Goal: Navigation & Orientation: Understand site structure

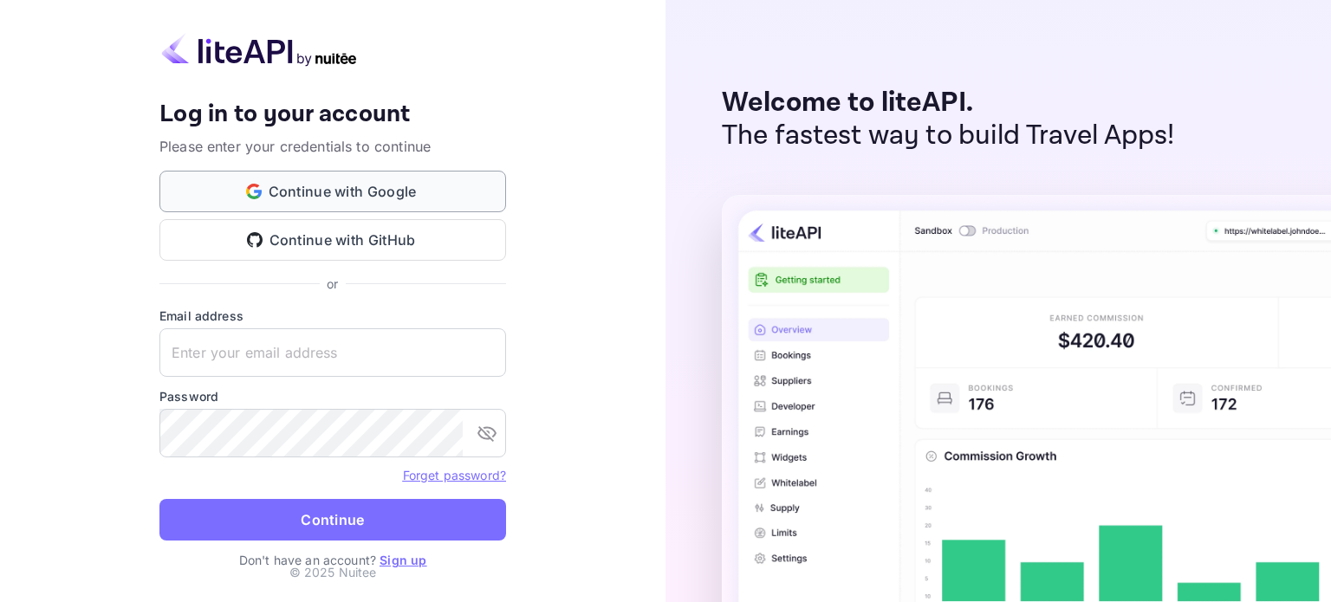
click at [326, 191] on button "Continue with Google" at bounding box center [332, 192] width 347 height 42
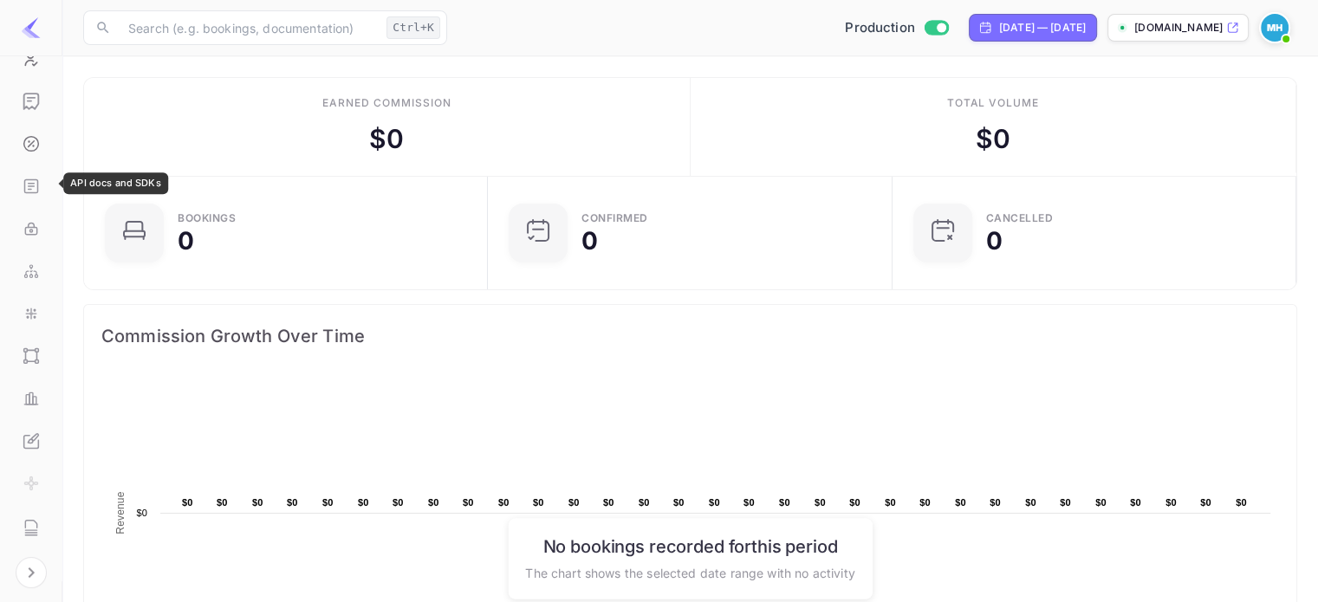
scroll to position [173, 0]
click at [27, 394] on icon "Performance" at bounding box center [27, 397] width 3 height 10
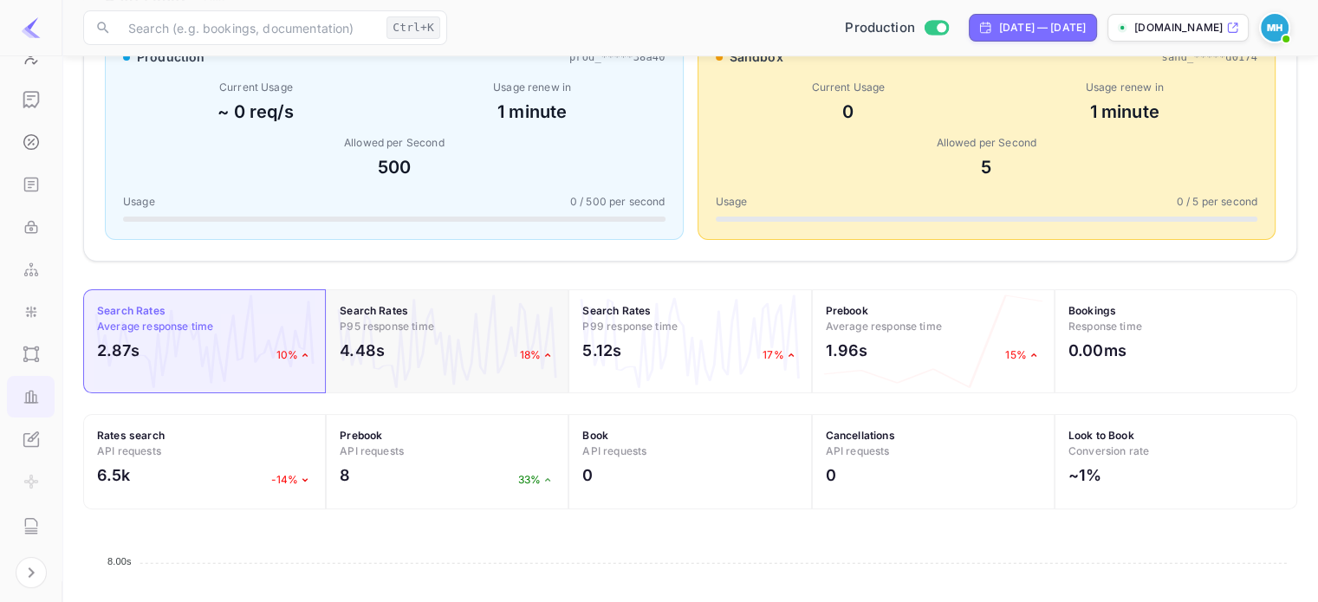
scroll to position [747, 0]
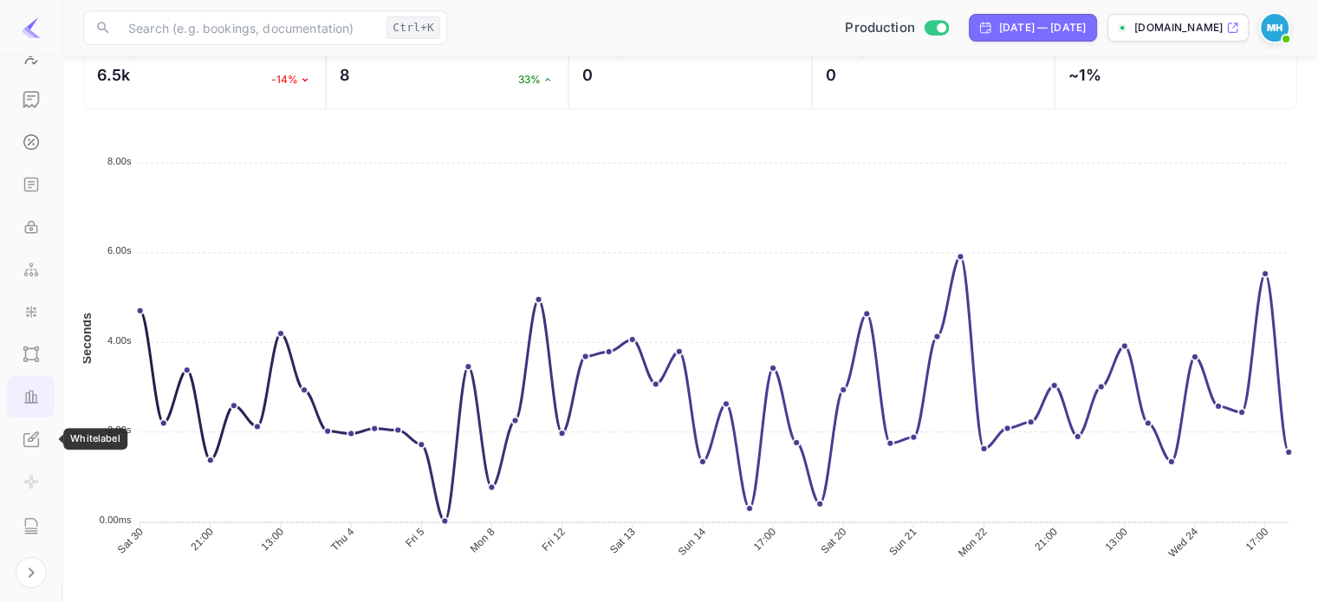
click at [40, 440] on div "Whitelabel" at bounding box center [31, 439] width 48 height 42
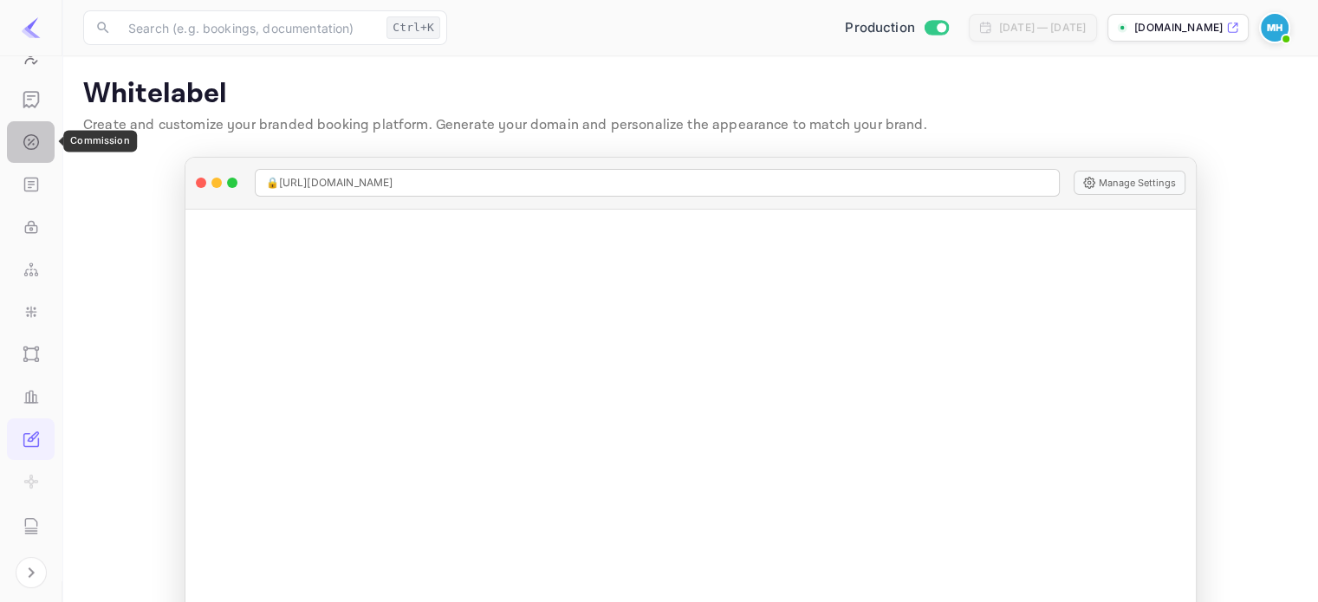
click at [31, 142] on icon "Commission" at bounding box center [31, 141] width 17 height 17
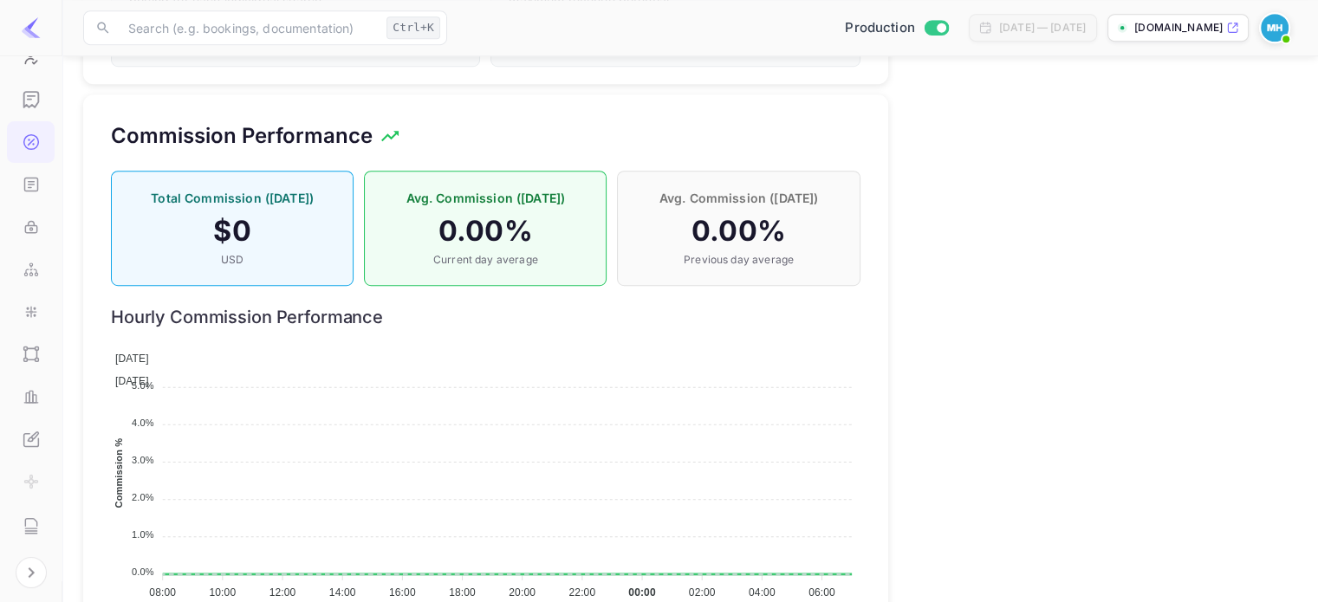
scroll to position [1162, 0]
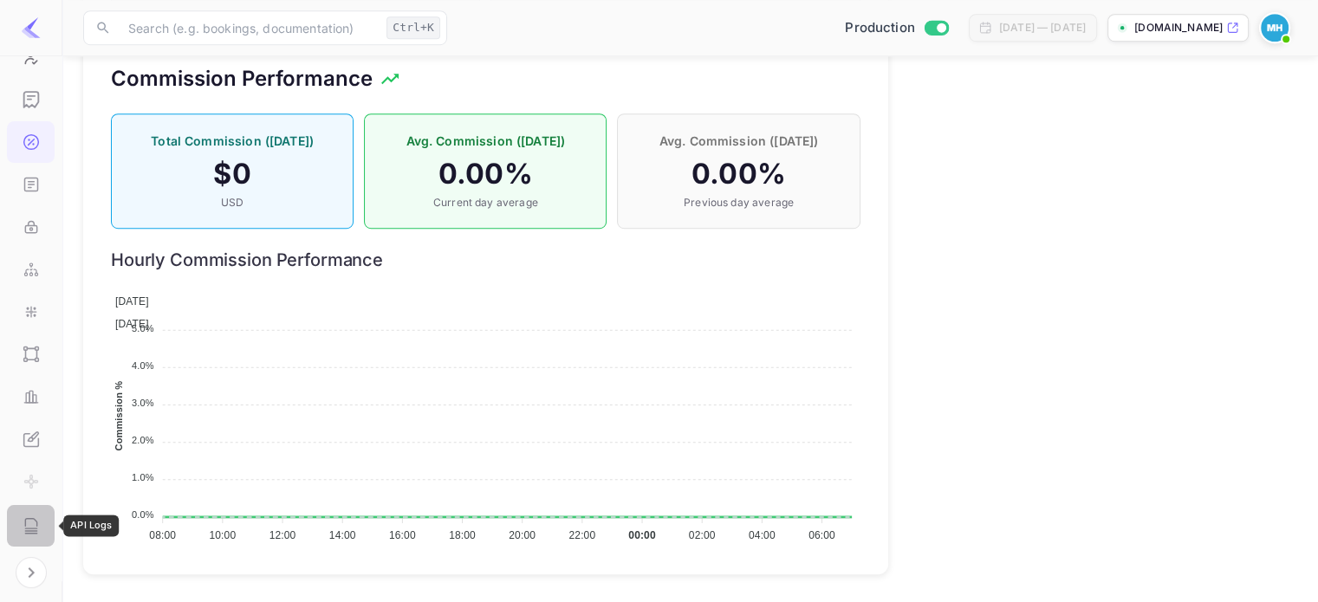
click at [25, 519] on icon "API Logs" at bounding box center [30, 523] width 11 height 8
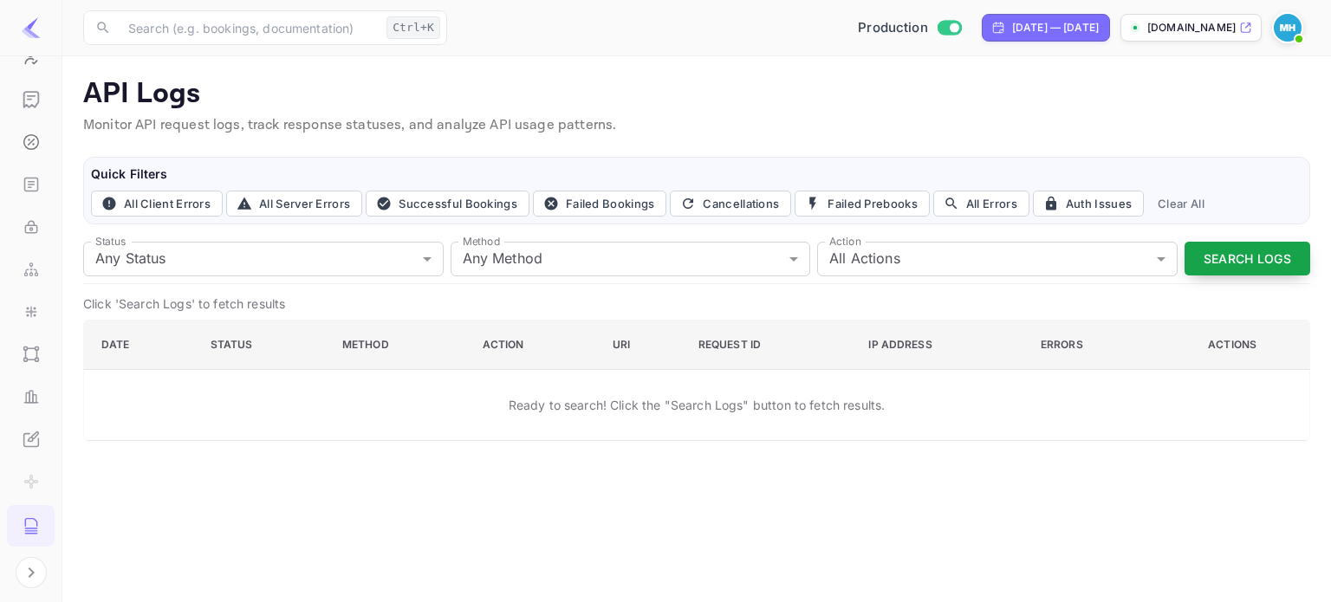
click at [1226, 250] on button "Search Logs" at bounding box center [1247, 259] width 126 height 34
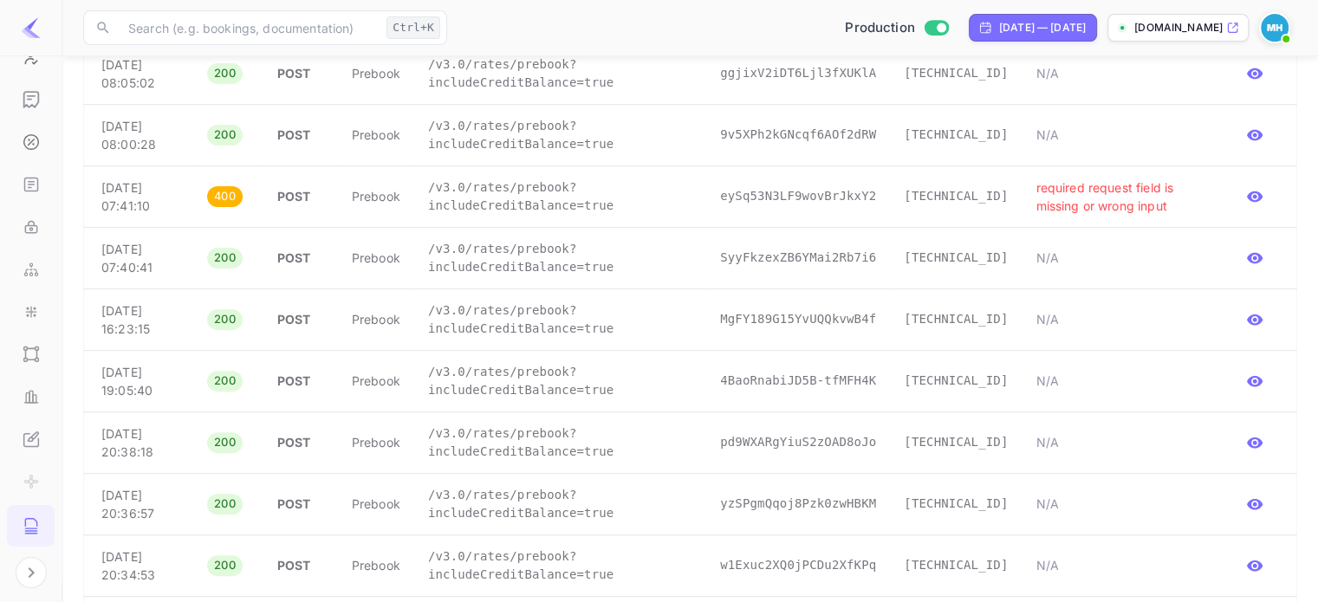
scroll to position [584, 0]
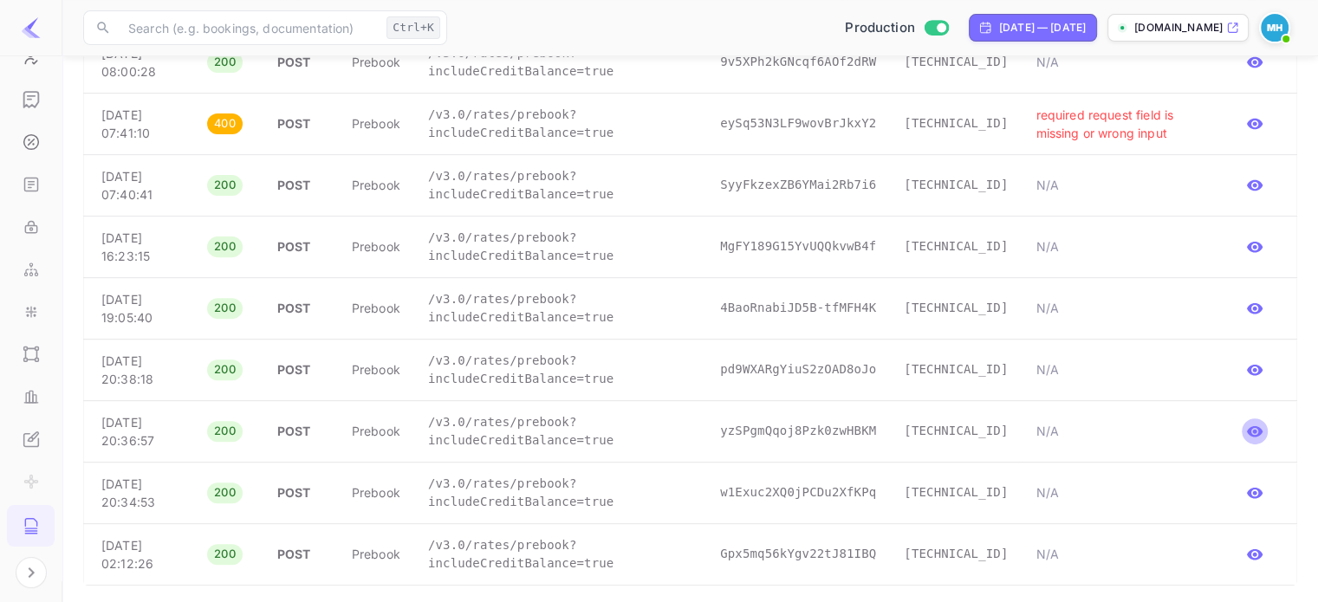
click at [1258, 426] on icon "button" at bounding box center [1255, 431] width 16 height 11
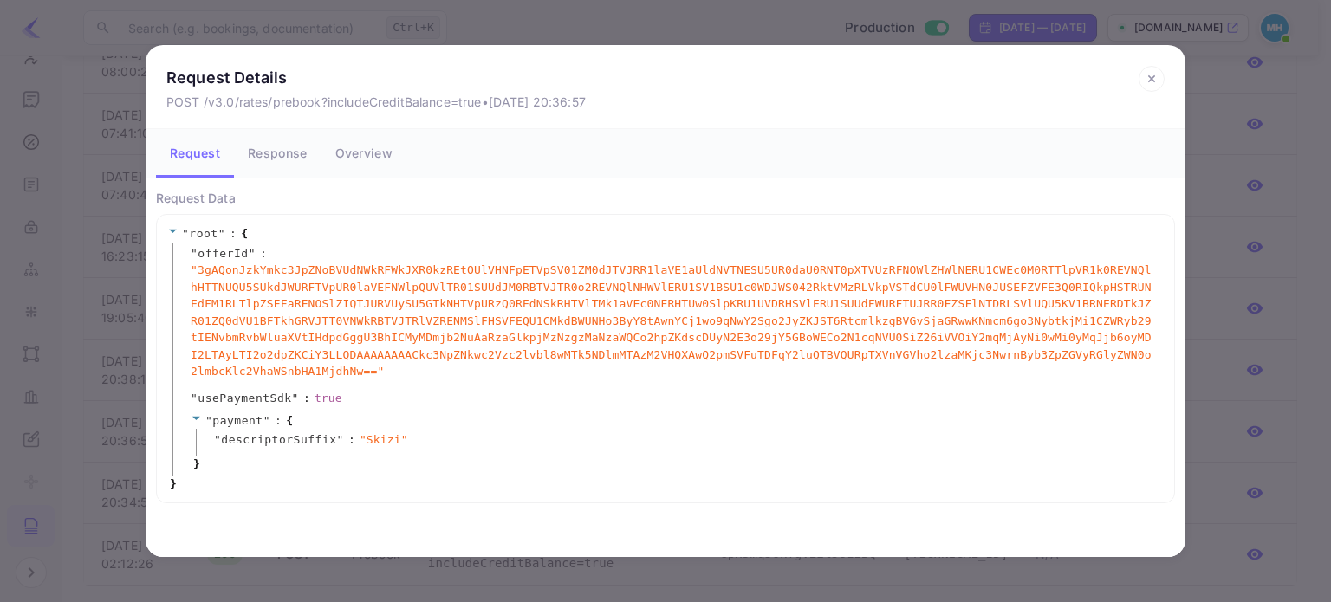
click at [1145, 86] on icon at bounding box center [1151, 79] width 26 height 26
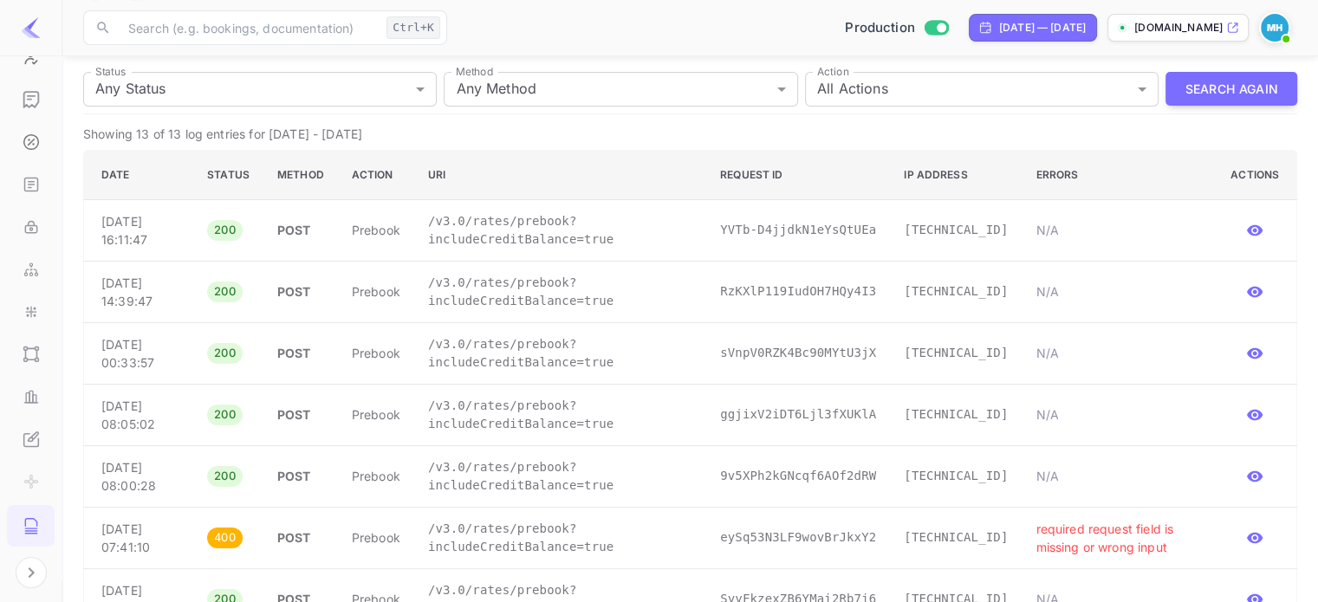
scroll to position [64, 0]
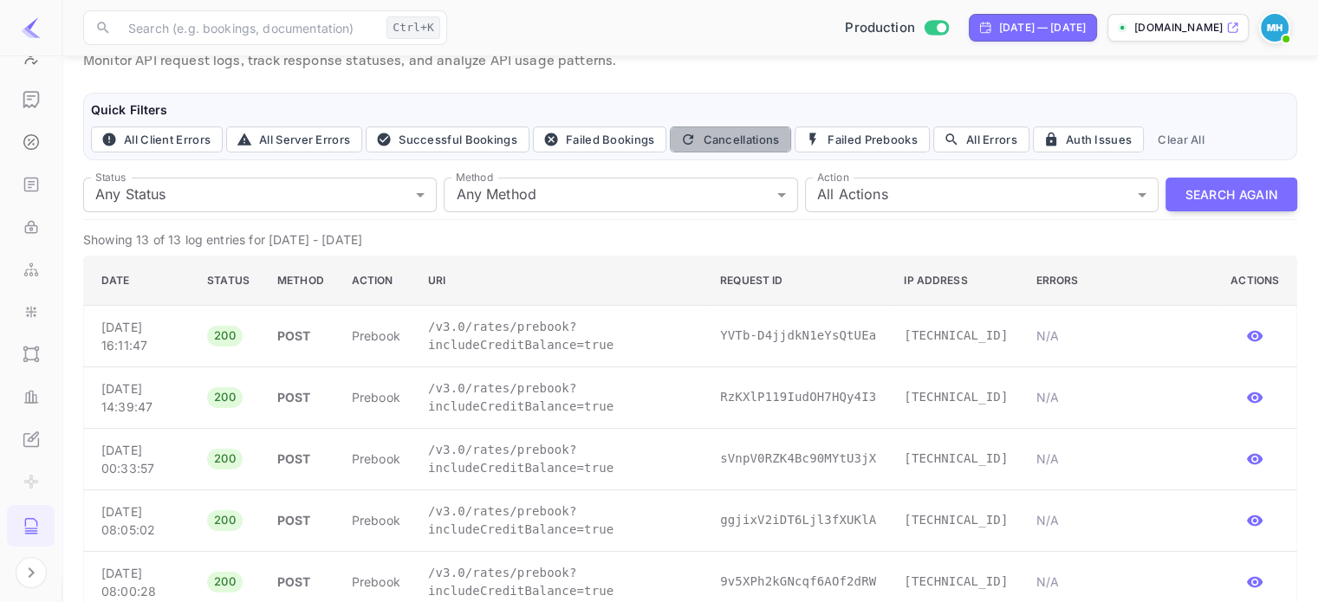
click at [710, 149] on button "Cancellations" at bounding box center [730, 139] width 121 height 26
type input "cancel"
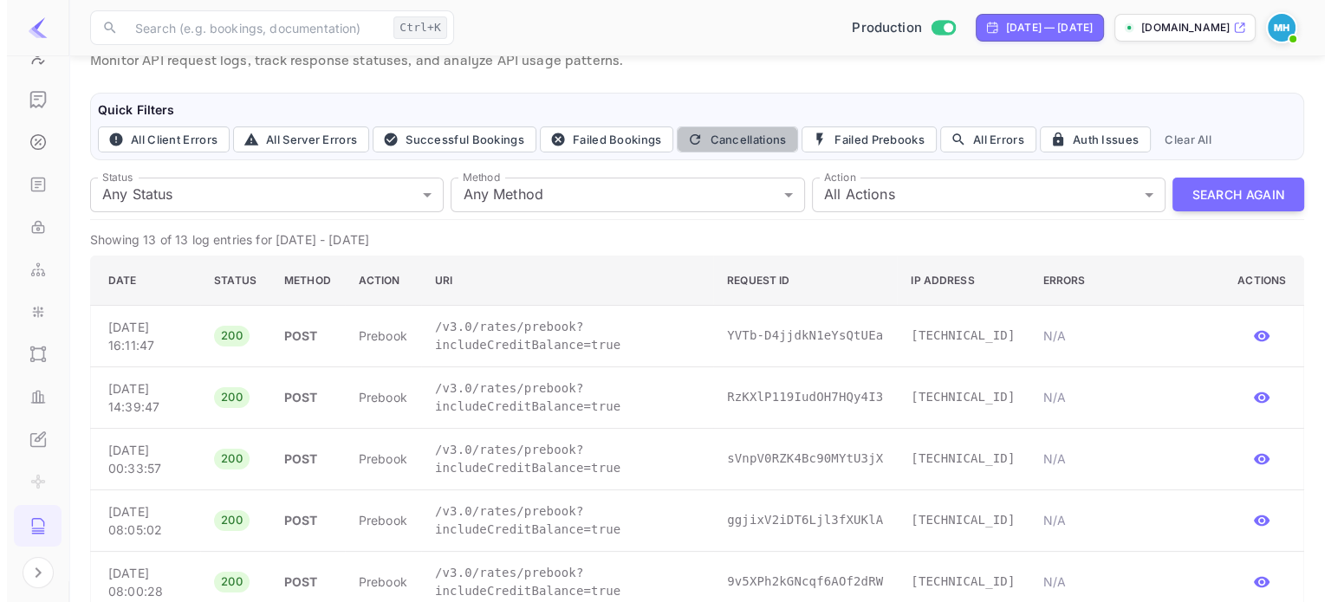
scroll to position [0, 0]
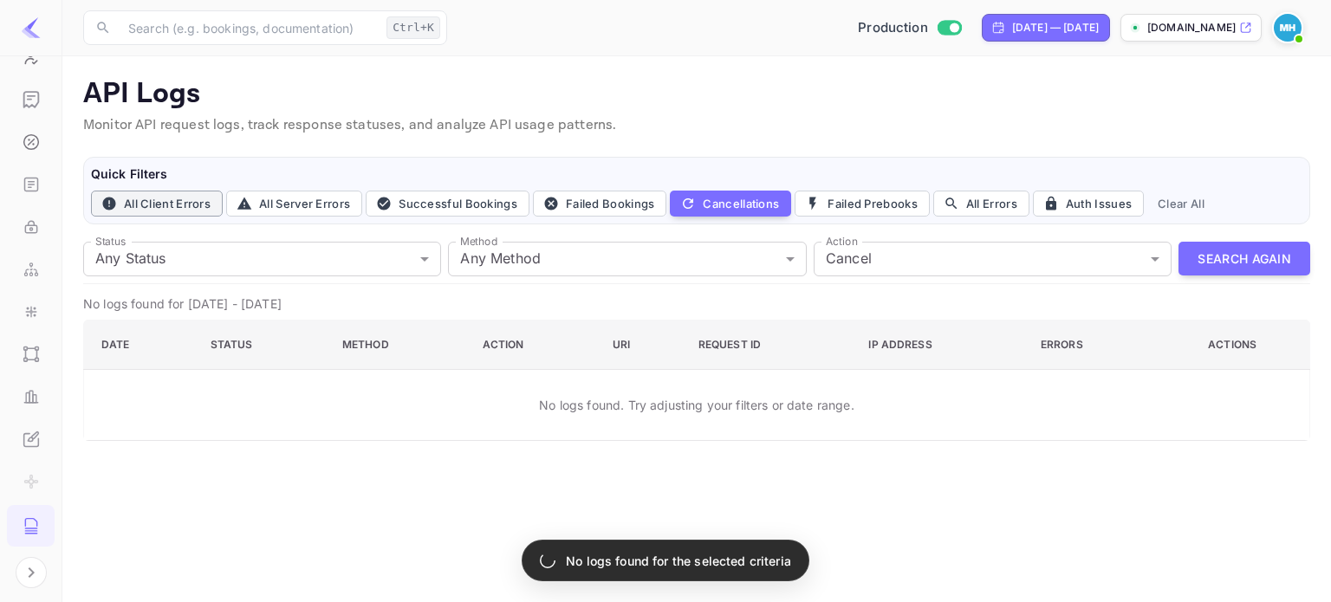
click at [139, 208] on button "All Client Errors" at bounding box center [157, 204] width 132 height 26
type input "4xx"
type input "all"
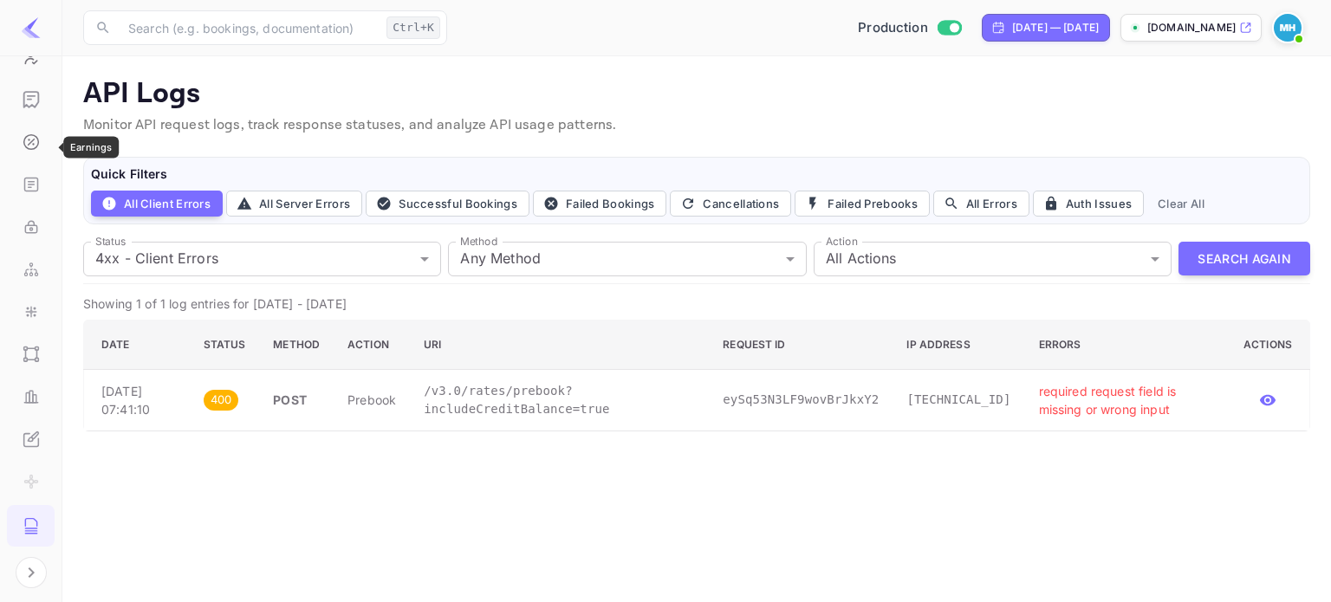
scroll to position [87, 0]
click at [23, 137] on icon "Customers" at bounding box center [31, 143] width 17 height 17
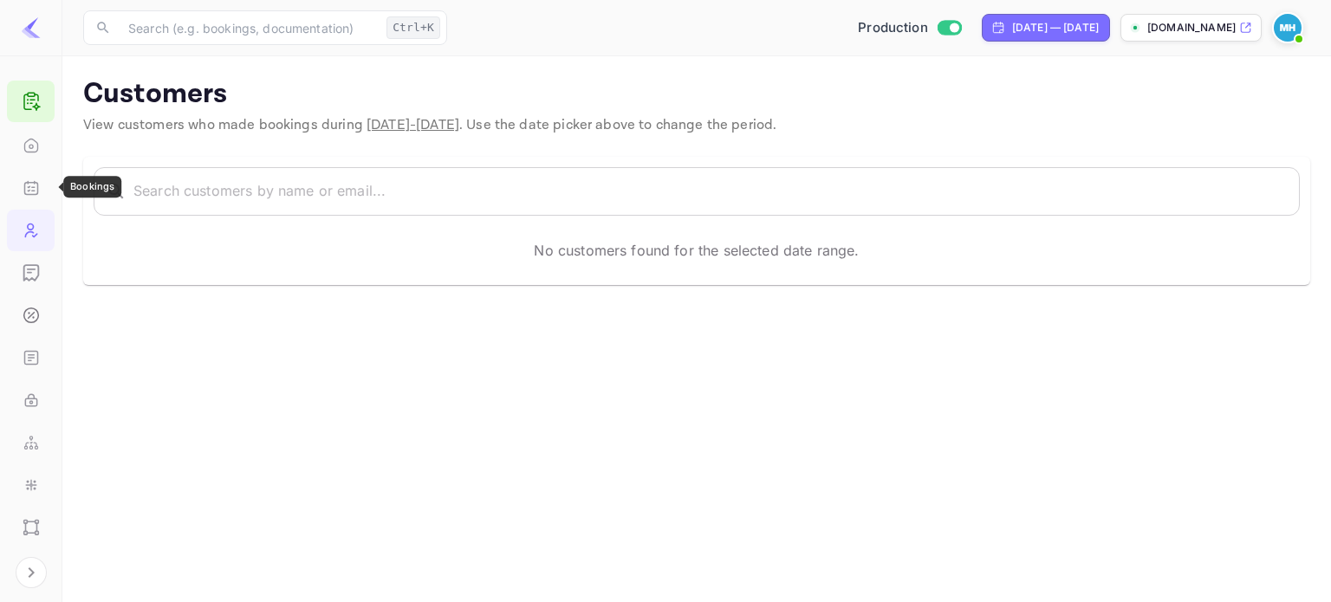
click at [36, 185] on icon "Bookings" at bounding box center [30, 189] width 13 height 12
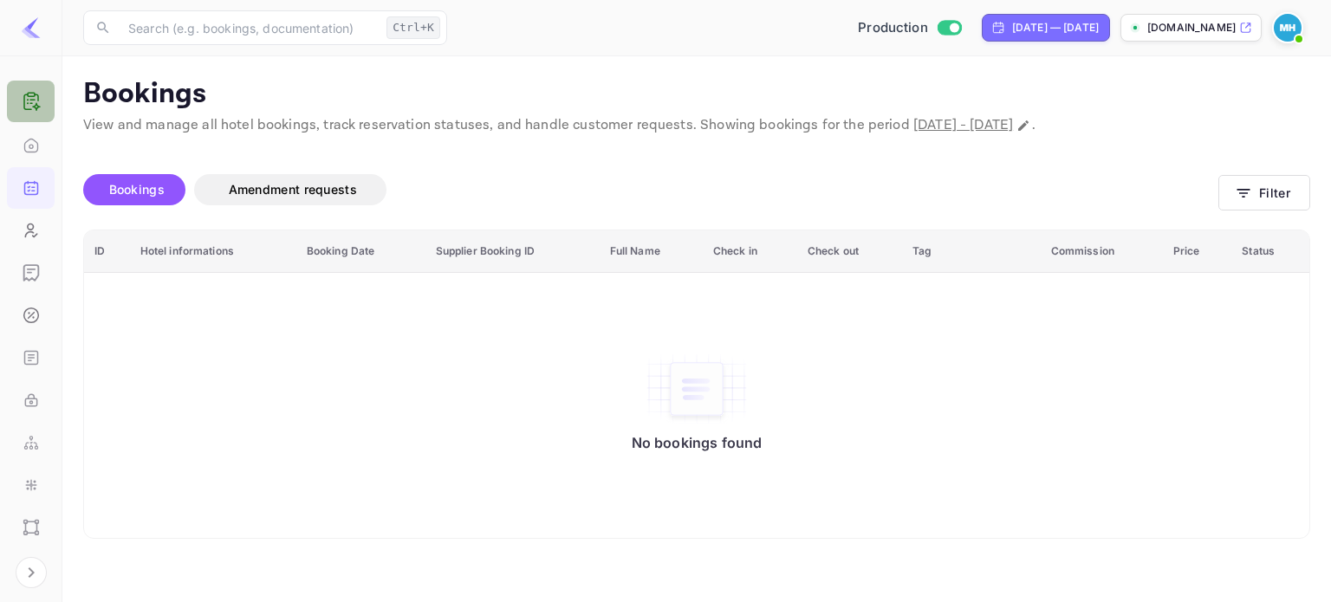
click at [31, 100] on icon at bounding box center [32, 100] width 4 height 0
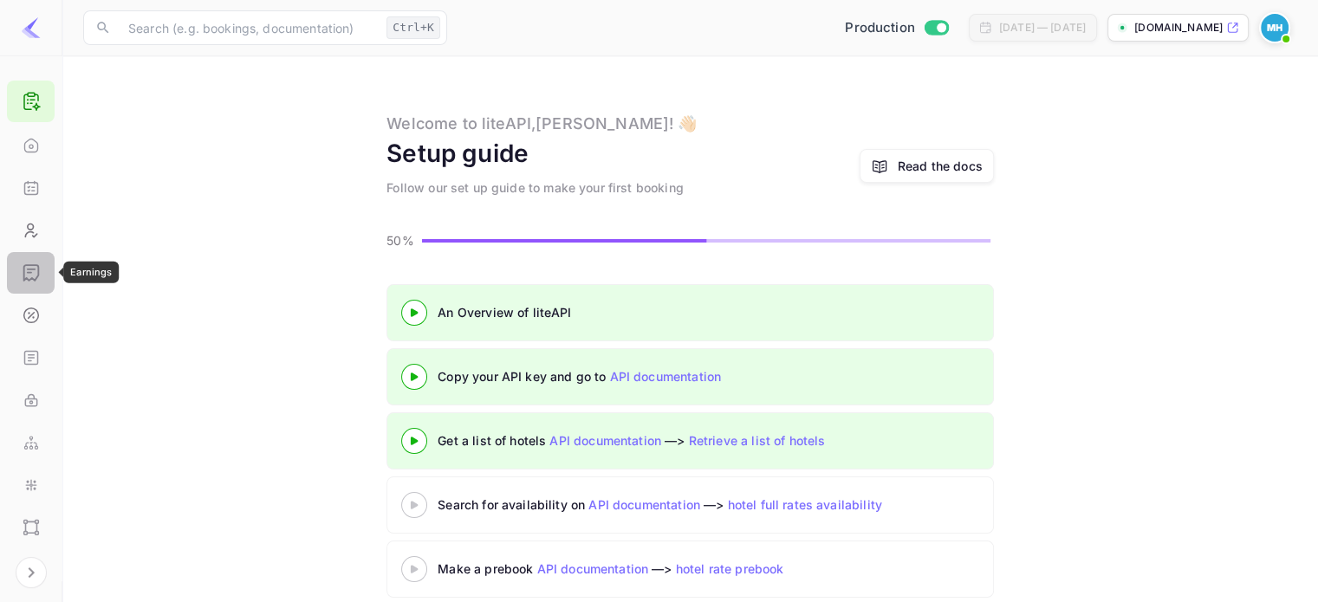
click at [27, 285] on div "Earnings" at bounding box center [31, 273] width 48 height 42
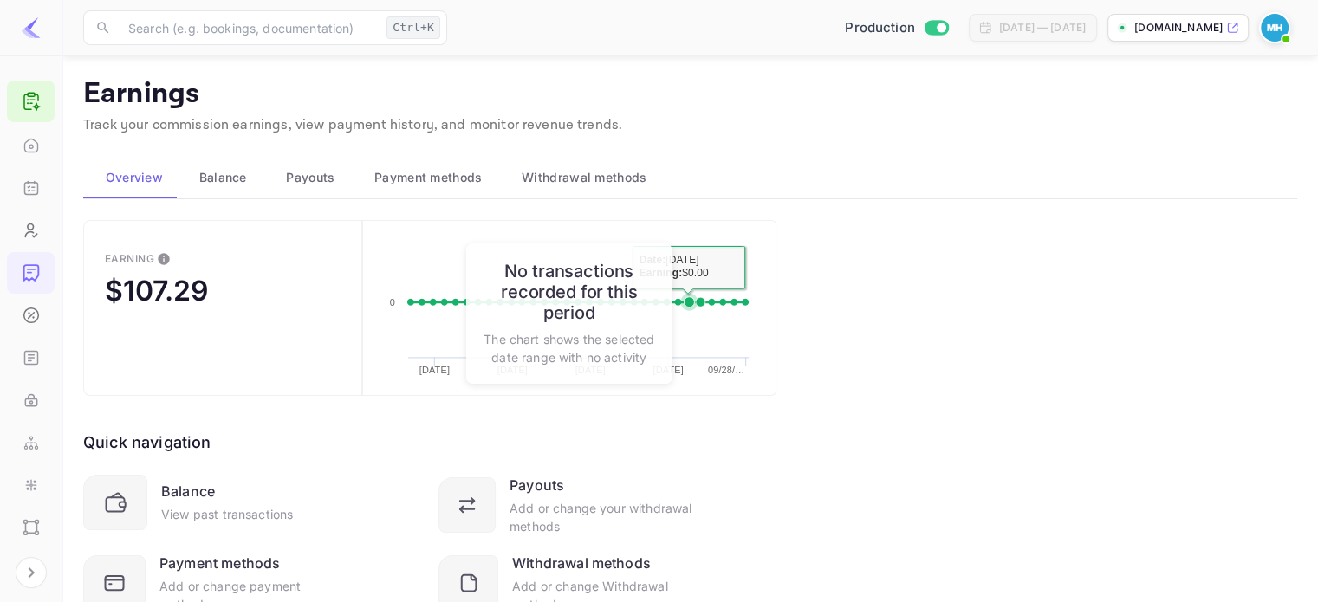
scroll to position [75, 0]
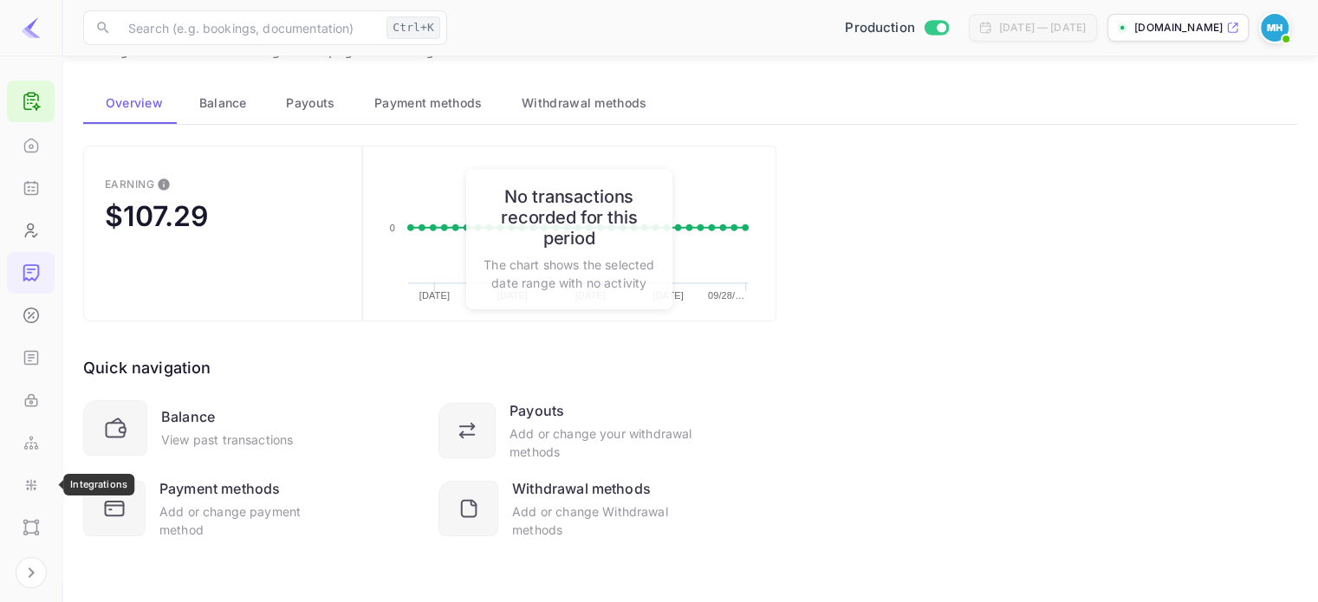
click at [23, 483] on icon "Integrations" at bounding box center [31, 485] width 17 height 17
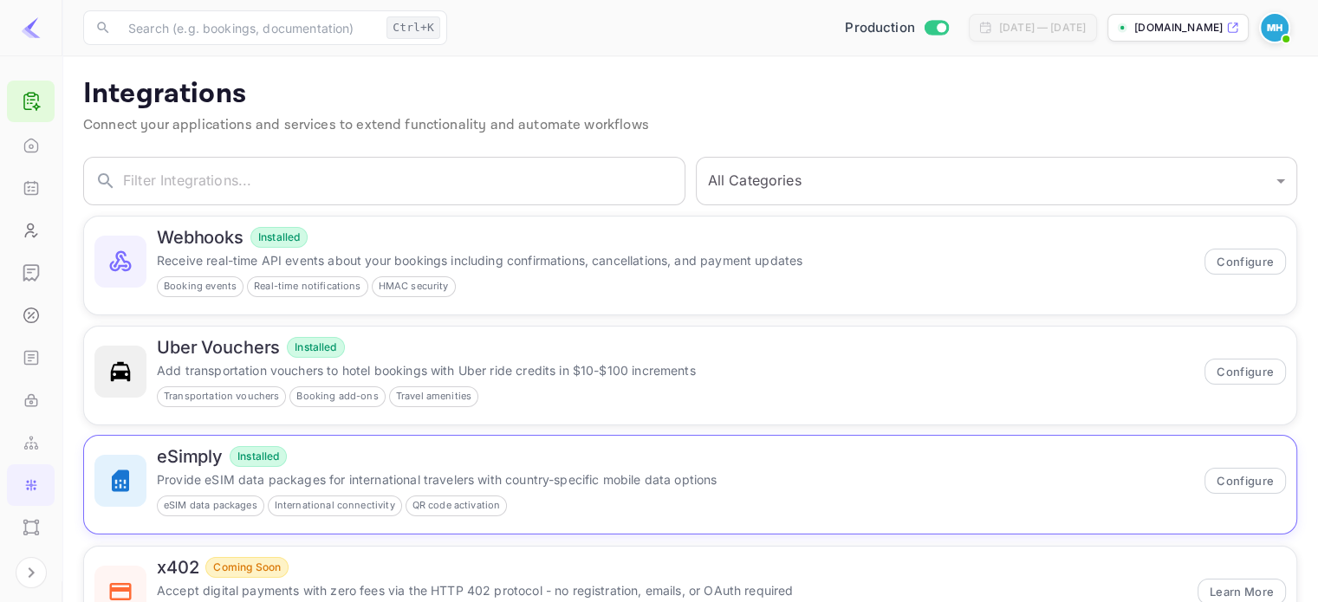
scroll to position [185, 0]
